Goal: Register for event/course

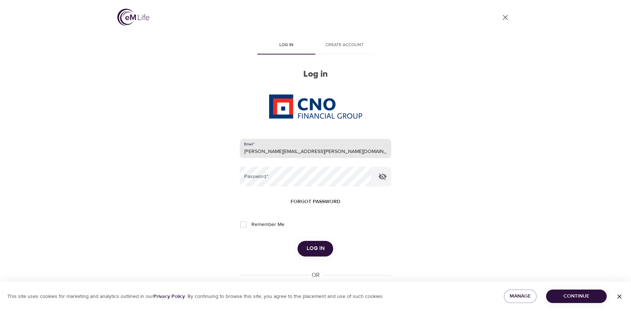
type input "[PERSON_NAME][EMAIL_ADDRESS][PERSON_NAME][DOMAIN_NAME]"
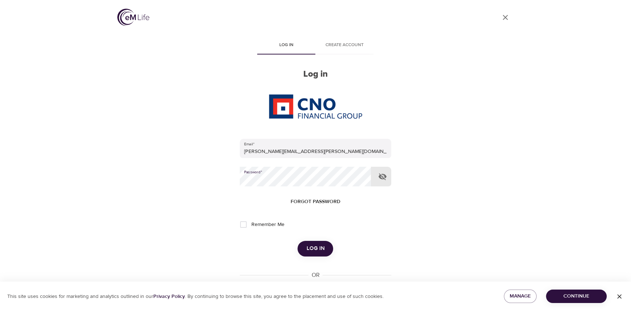
click at [298, 241] on button "Log in" at bounding box center [316, 248] width 36 height 15
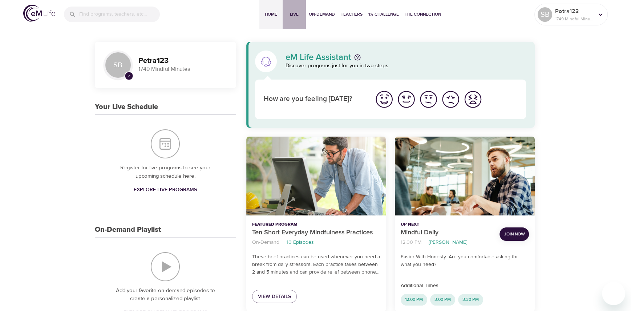
click at [290, 12] on span "Live" at bounding box center [294, 15] width 17 height 8
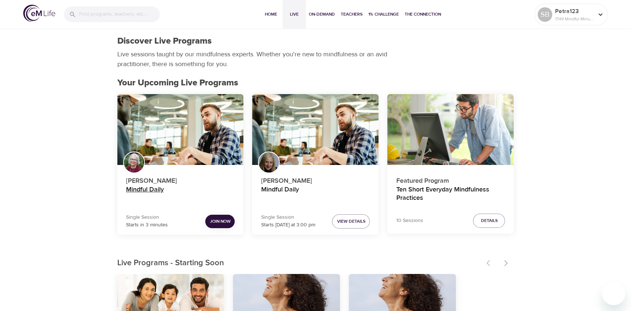
click at [158, 188] on h4 "Mindful Daily" at bounding box center [180, 194] width 109 height 17
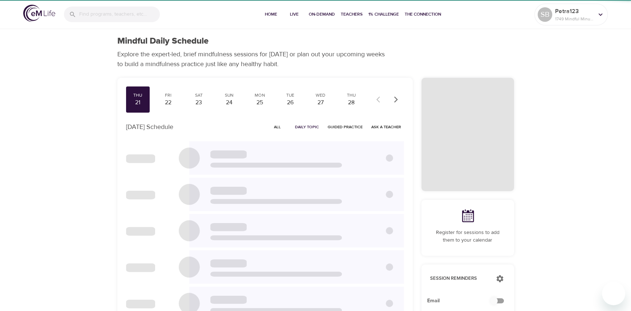
checkbox input "true"
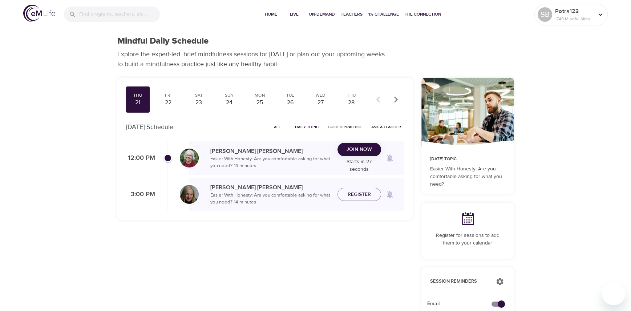
click at [354, 147] on span "Join Now" at bounding box center [359, 149] width 25 height 9
